Goal: Information Seeking & Learning: Learn about a topic

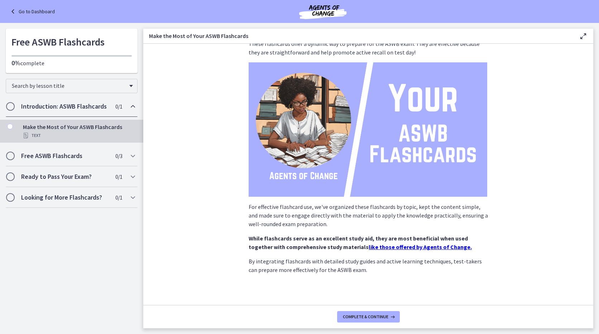
scroll to position [42, 0]
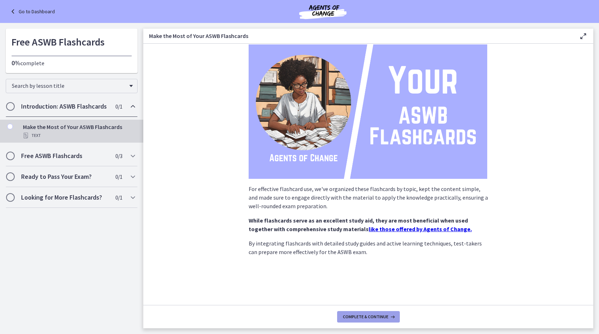
click at [380, 314] on span "Complete & continue" at bounding box center [365, 317] width 45 height 6
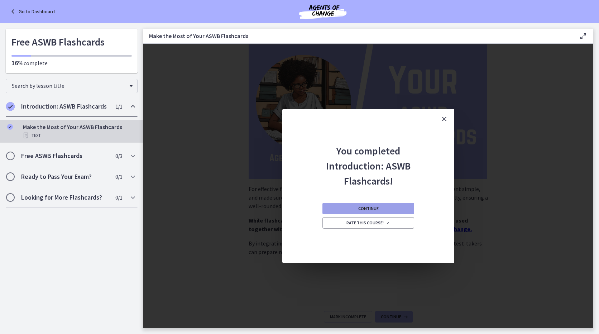
click at [401, 208] on button "Continue" at bounding box center [368, 208] width 92 height 11
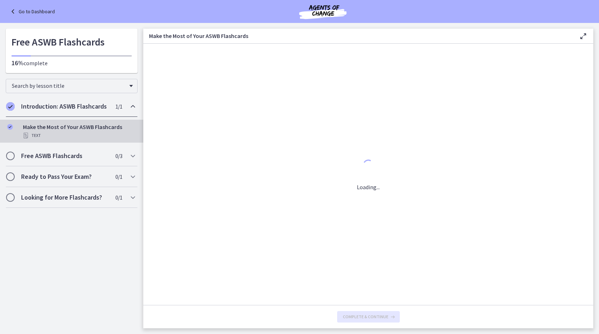
scroll to position [0, 0]
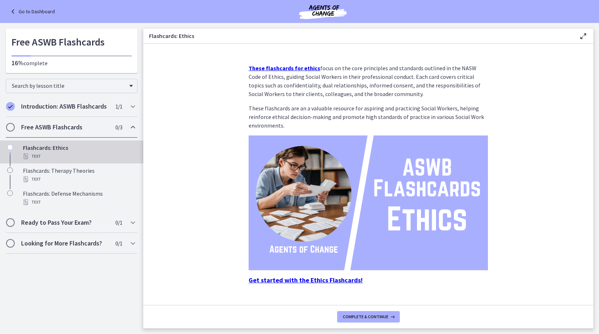
scroll to position [14, 0]
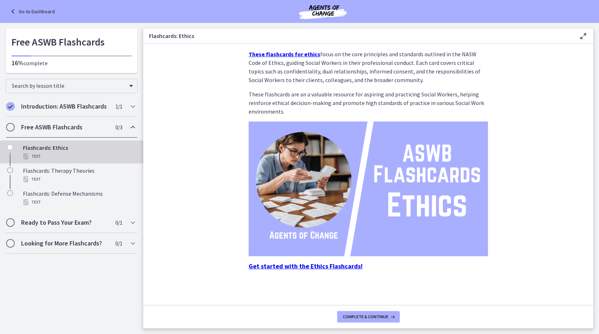
click at [333, 268] on strong "Get started with the Ethics Flashcards!" at bounding box center [306, 266] width 114 height 8
click at [116, 226] on span "0 / 1 Completed" at bounding box center [118, 222] width 7 height 9
